Goal: Register for event/course

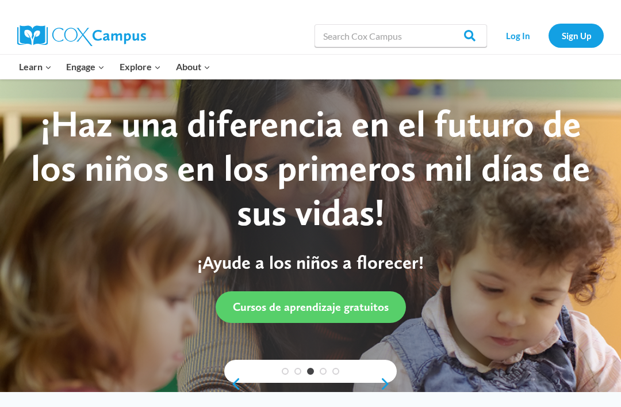
click at [524, 43] on link "Log In" at bounding box center [518, 36] width 50 height 24
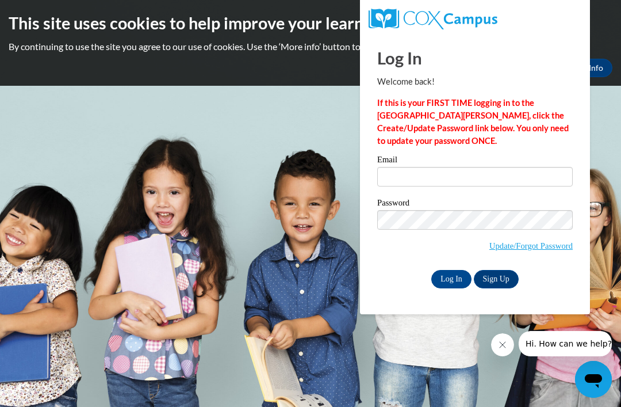
click at [521, 248] on link "Update/Forgot Password" at bounding box center [531, 245] width 83 height 9
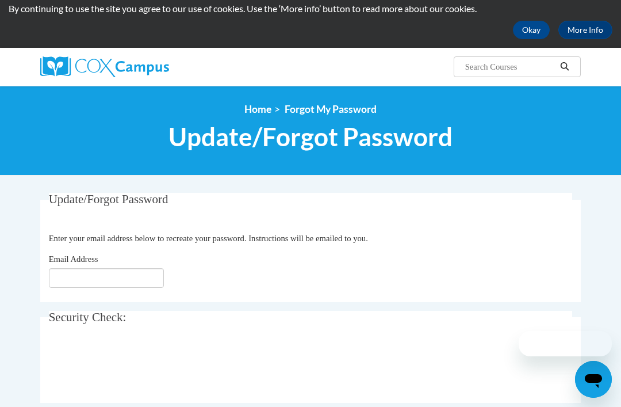
scroll to position [38, 0]
click at [143, 286] on input "Email Address" at bounding box center [106, 278] width 115 height 20
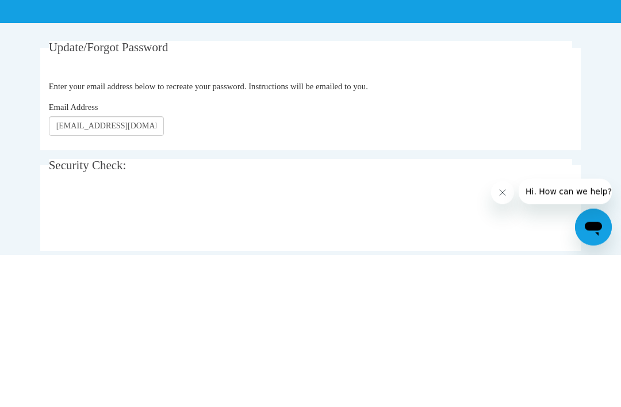
scroll to position [190, 0]
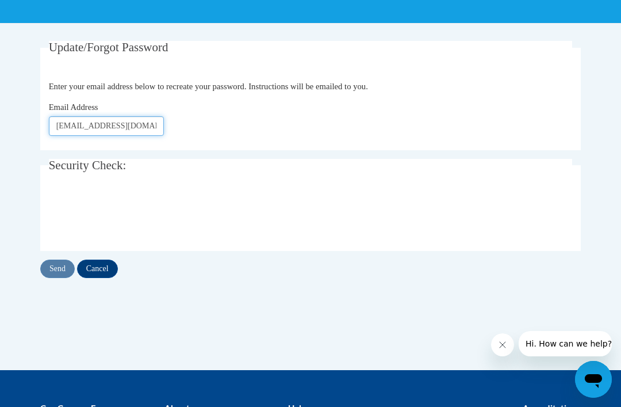
type input "amari.bass10@gmail.com"
click at [55, 272] on input "Send" at bounding box center [57, 268] width 35 height 18
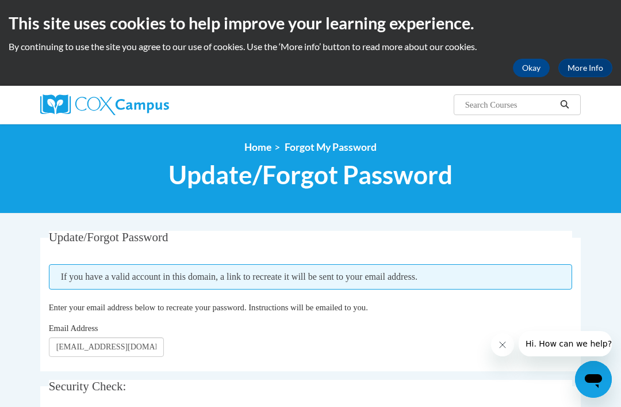
click at [140, 103] on img at bounding box center [104, 104] width 129 height 21
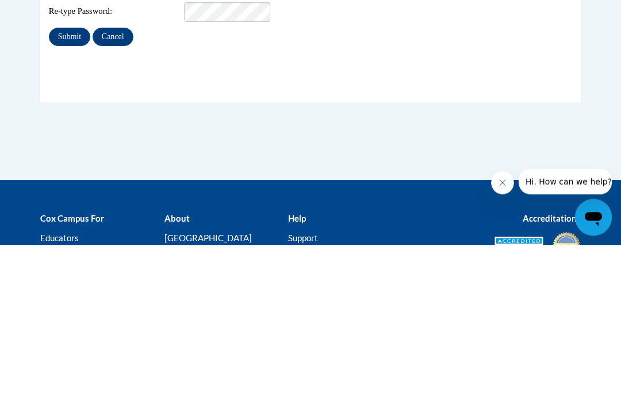
scroll to position [220, 0]
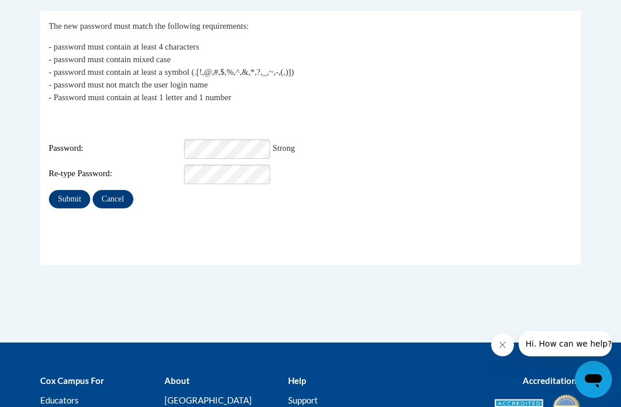
click at [74, 192] on input "Submit" at bounding box center [69, 199] width 41 height 18
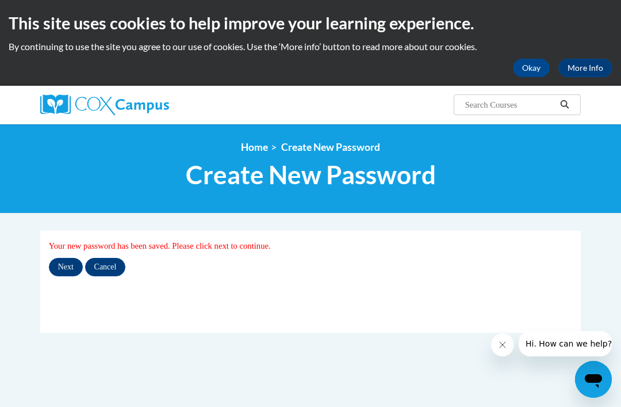
click at [69, 275] on input "Next" at bounding box center [66, 267] width 34 height 18
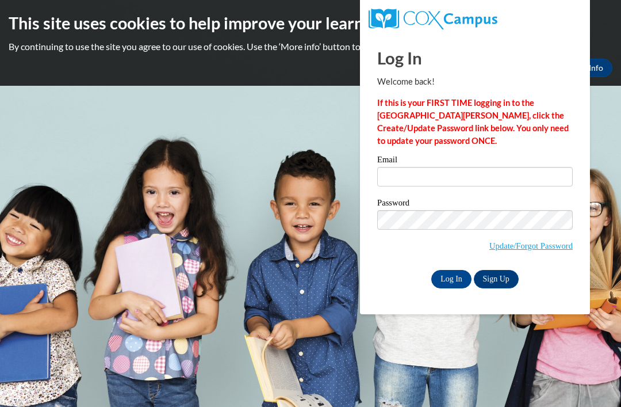
click at [477, 179] on input "Email" at bounding box center [475, 177] width 196 height 20
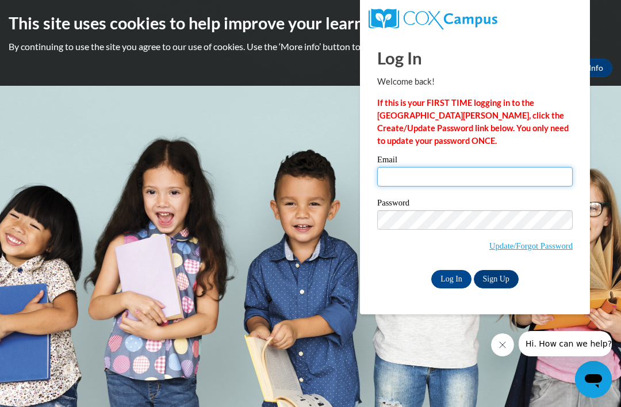
type input "[EMAIL_ADDRESS][DOMAIN_NAME]"
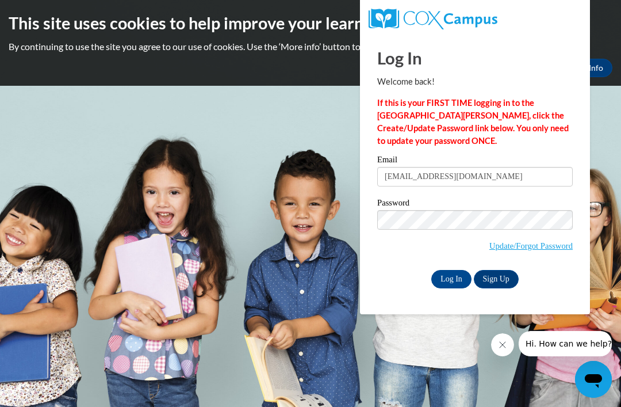
click at [452, 278] on input "Log In" at bounding box center [451, 279] width 40 height 18
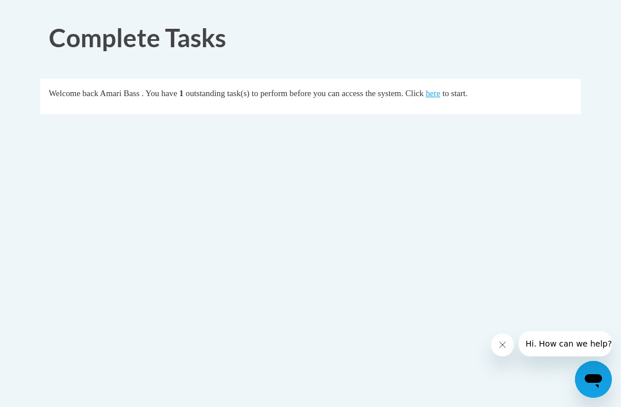
click at [439, 89] on link "here" at bounding box center [433, 93] width 14 height 9
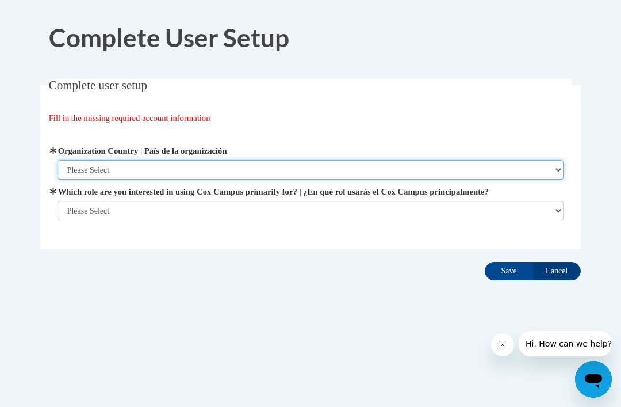
click at [403, 167] on select "Please Select United States | Estados Unidos Outside of the United States | Fue…" at bounding box center [311, 170] width 507 height 20
select select "ad49bcad-a171-4b2e-b99c-48b446064914"
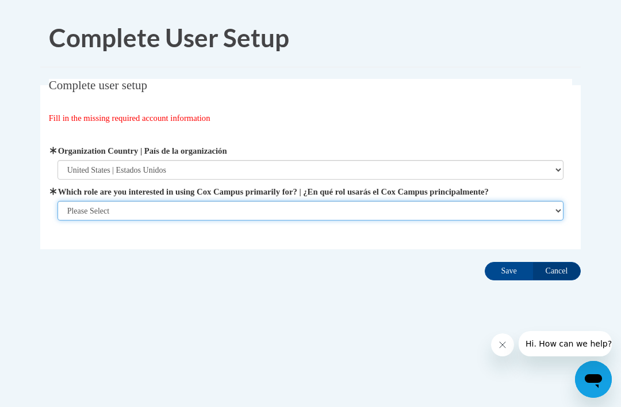
click at [398, 213] on select "Please Select College/University | Colegio/Universidad Community/Nonprofit Part…" at bounding box center [311, 211] width 507 height 20
select select "fbf2d438-af2f-41f8-98f1-81c410e29de3"
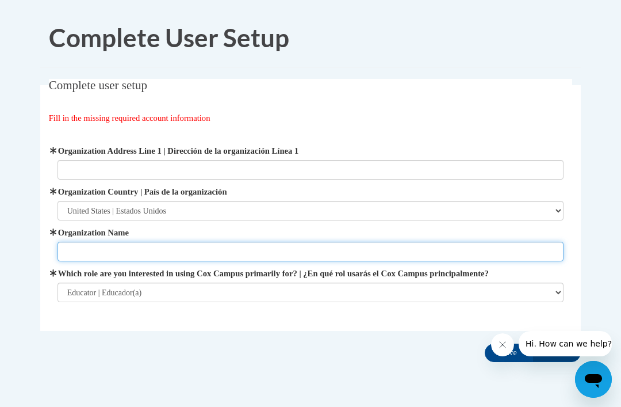
click at [415, 257] on input "Organization Name" at bounding box center [311, 252] width 507 height 20
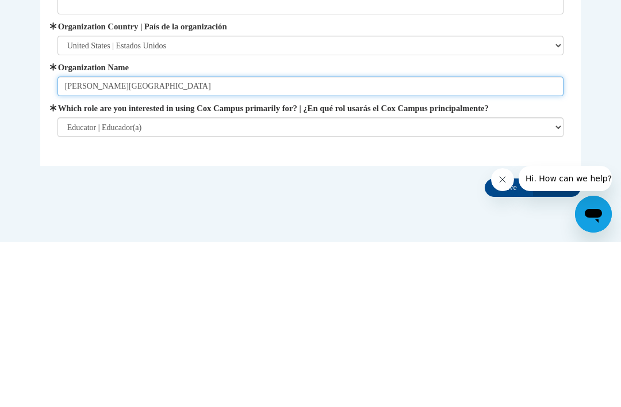
type input "Goddard School"
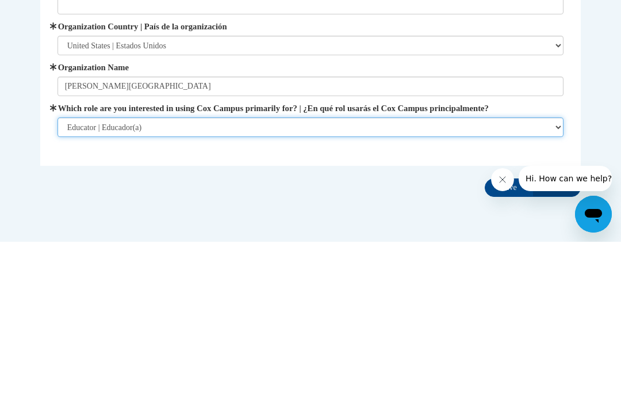
click at [364, 282] on select "Please Select College/University | Colegio/Universidad Community/Nonprofit Part…" at bounding box center [311, 292] width 507 height 20
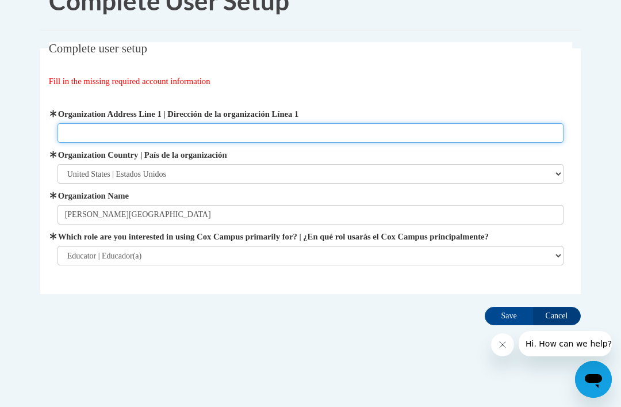
click at [368, 123] on input "Organization Address Line 1 | Dirección de la organización Línea 1" at bounding box center [311, 133] width 507 height 20
type input "0000"
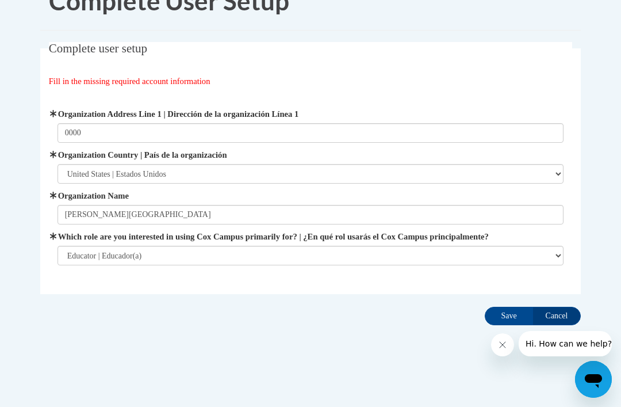
click at [509, 312] on input "Save" at bounding box center [509, 316] width 48 height 18
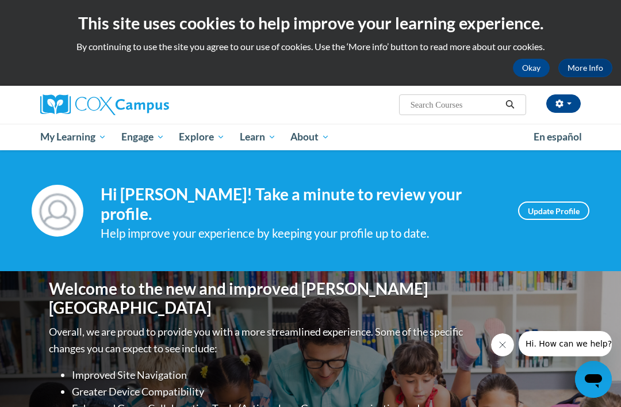
click at [0, 0] on link "All Courses" at bounding box center [0, 0] width 0 height 0
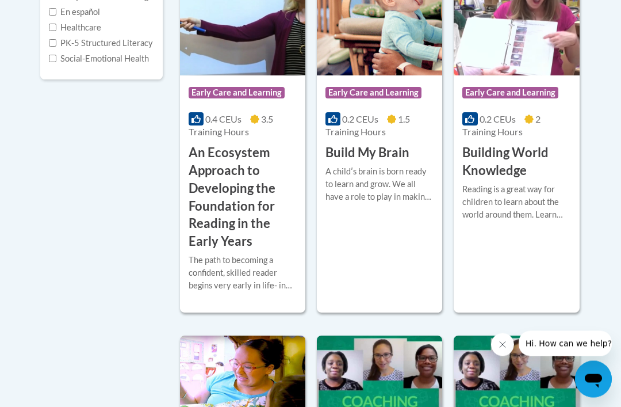
scroll to position [347, 0]
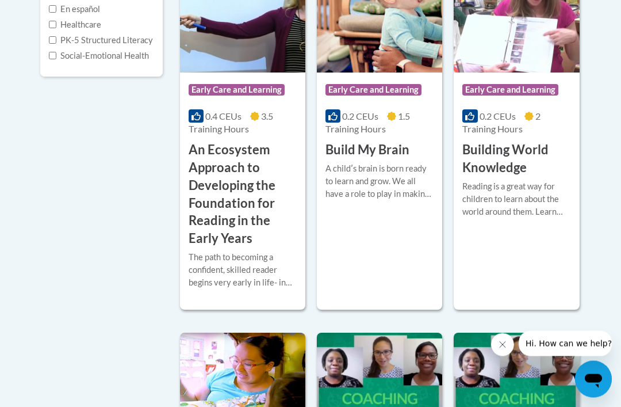
click at [272, 232] on h3 "An Ecosystem Approach to Developing the Foundation for Reading in the Early Yea…" at bounding box center [243, 195] width 108 height 106
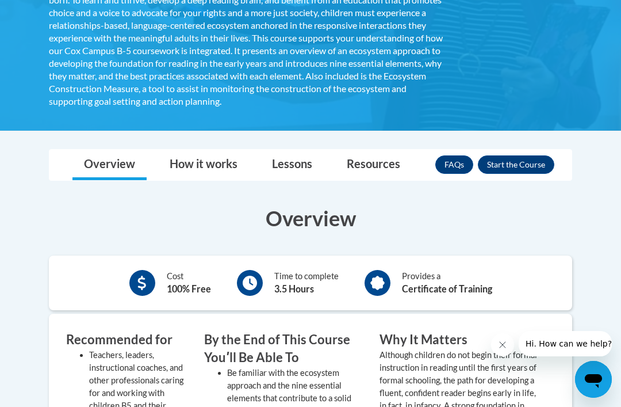
scroll to position [321, 0]
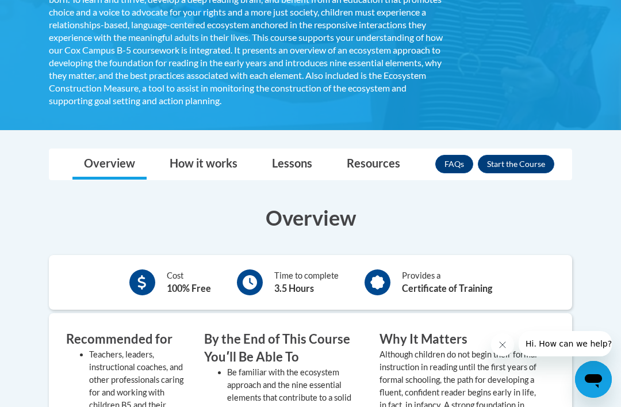
click at [540, 158] on button "Enroll" at bounding box center [516, 164] width 77 height 18
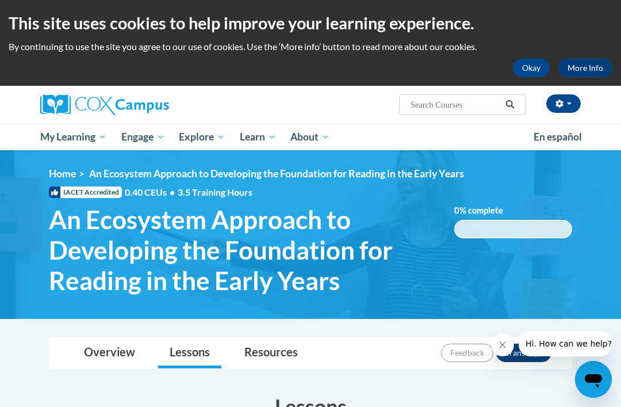
click at [0, 0] on link "All Courses" at bounding box center [0, 0] width 0 height 0
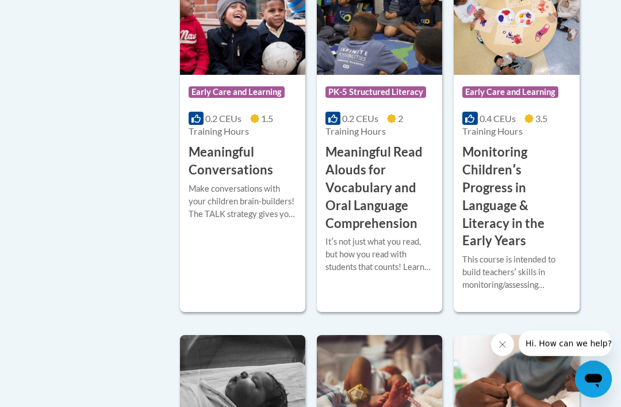
scroll to position [2039, 0]
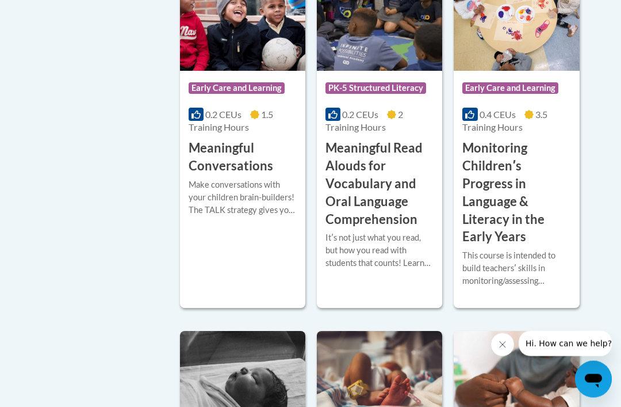
click at [537, 220] on h3 "Monitoring Childrenʹs Progress in Language & Literacy in the Early Years" at bounding box center [517, 193] width 108 height 106
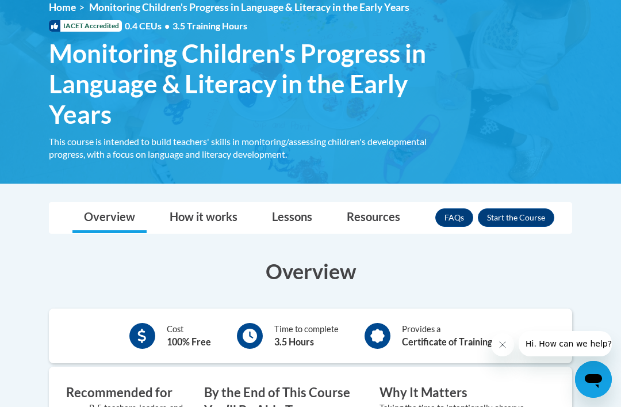
scroll to position [168, 0]
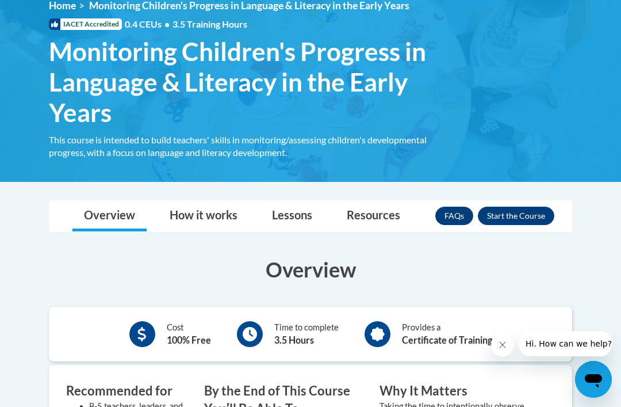
click at [528, 220] on button "Enroll" at bounding box center [516, 216] width 77 height 18
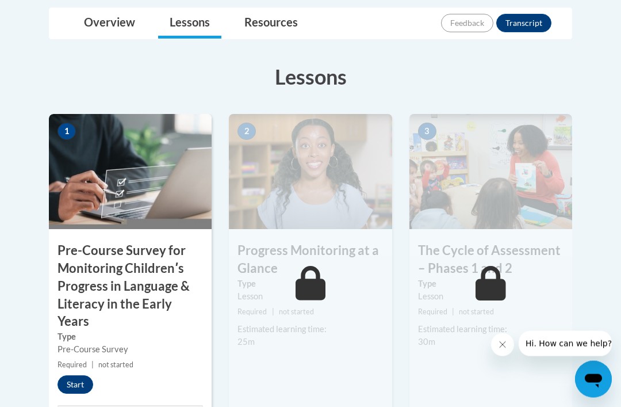
click at [85, 380] on button "Start" at bounding box center [76, 385] width 36 height 18
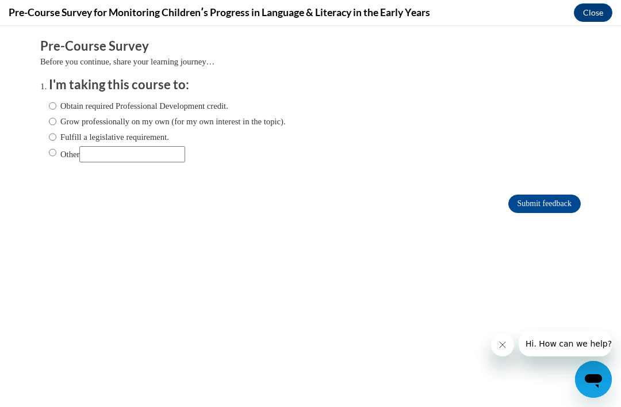
click at [56, 105] on input "Obtain required Professional Development credit." at bounding box center [52, 106] width 7 height 13
radio input "true"
click at [556, 208] on input "Submit feedback" at bounding box center [545, 203] width 72 height 18
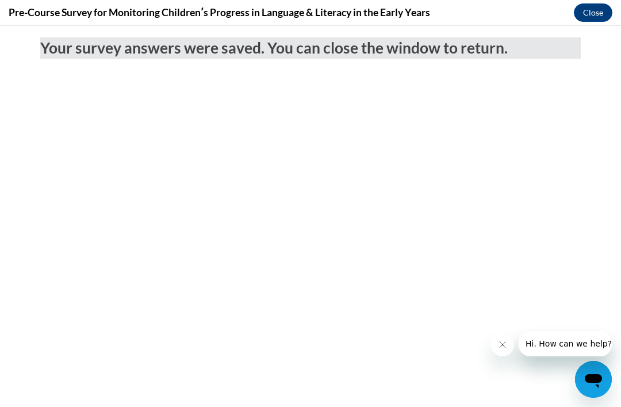
scroll to position [0, 0]
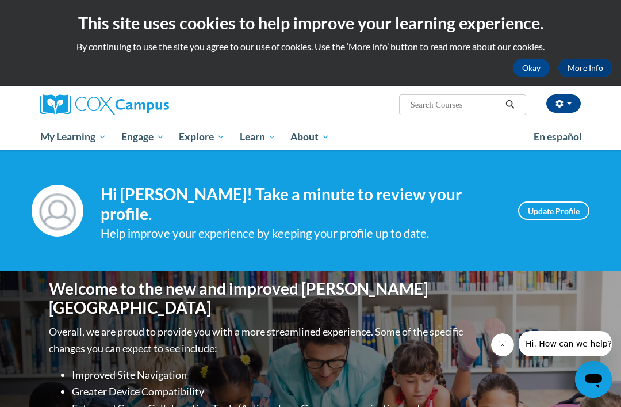
click at [0, 0] on span "My Course Progress" at bounding box center [0, 0] width 0 height 0
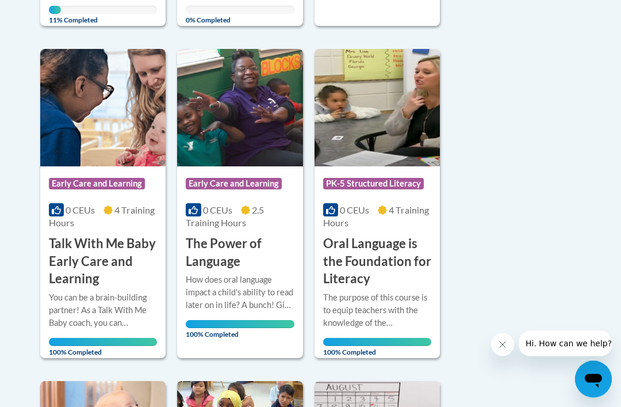
click at [491, 231] on div "Sort Date Enrolled Title (A-Z) «« « 1-10 » »» 10 Activities CEUs Course Categor…" at bounding box center [311, 325] width 558 height 1395
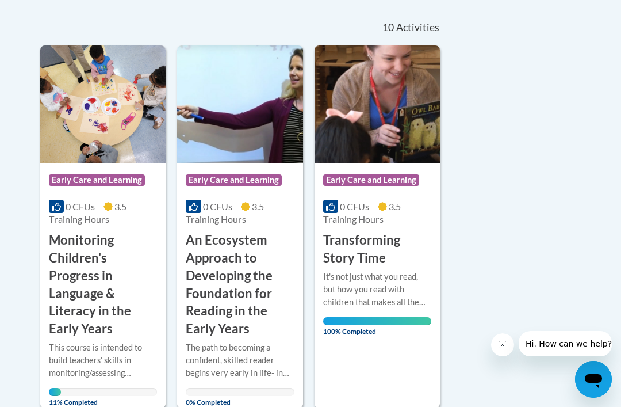
scroll to position [251, 0]
